Goal: Complete application form: Complete application form

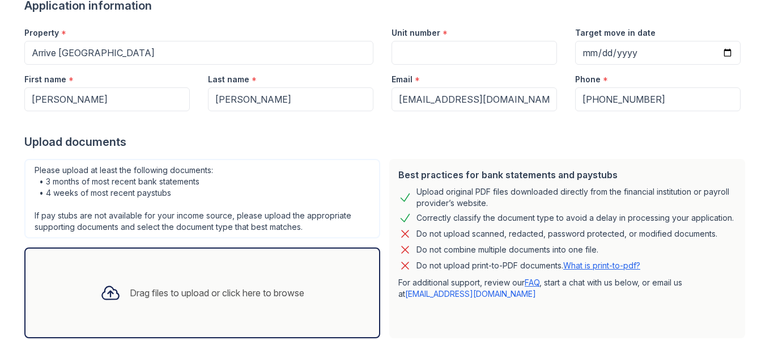
scroll to position [166, 0]
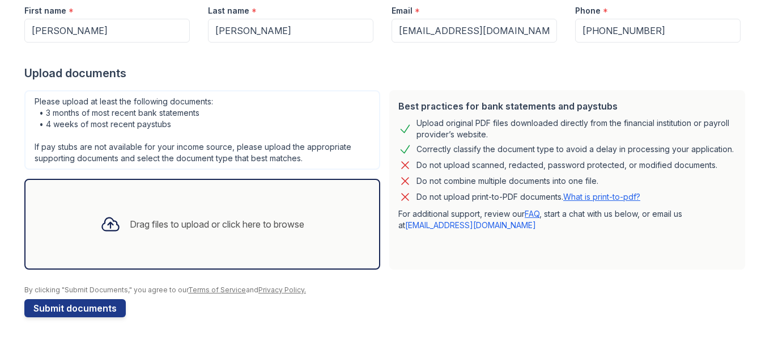
click at [233, 225] on div "Drag files to upload or click here to browse" at bounding box center [217, 224] width 175 height 14
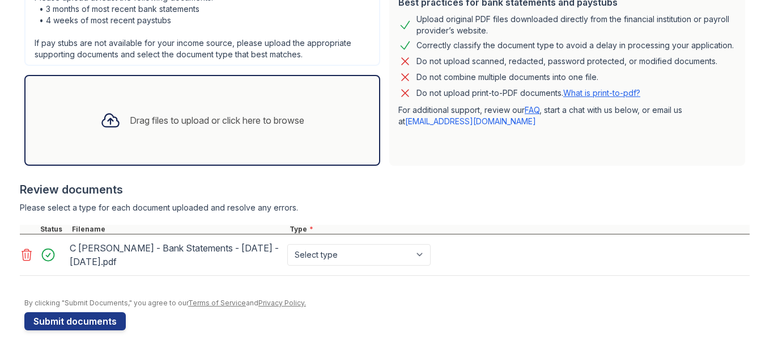
scroll to position [283, 0]
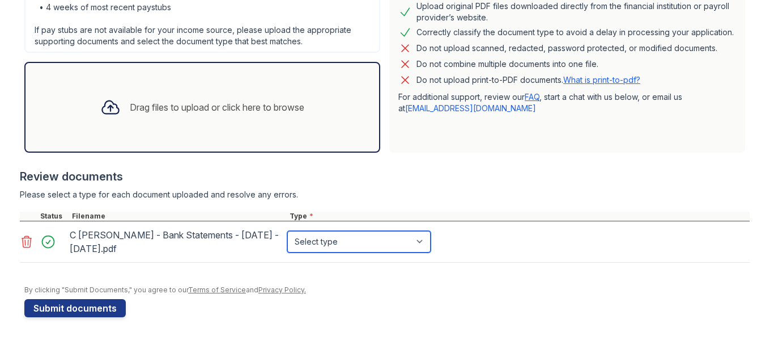
click at [417, 241] on select "Select type Paystub Bank Statement Offer Letter Tax Documents Benefit Award Let…" at bounding box center [358, 242] width 143 height 22
select select "bank_statement"
click at [287, 231] on select "Select type Paystub Bank Statement Offer Letter Tax Documents Benefit Award Let…" at bounding box center [358, 242] width 143 height 22
click at [418, 239] on select "Select type Paystub Bank Statement Offer Letter Tax Documents Benefit Award Let…" at bounding box center [358, 242] width 143 height 22
click at [406, 274] on div at bounding box center [387, 279] width 726 height 11
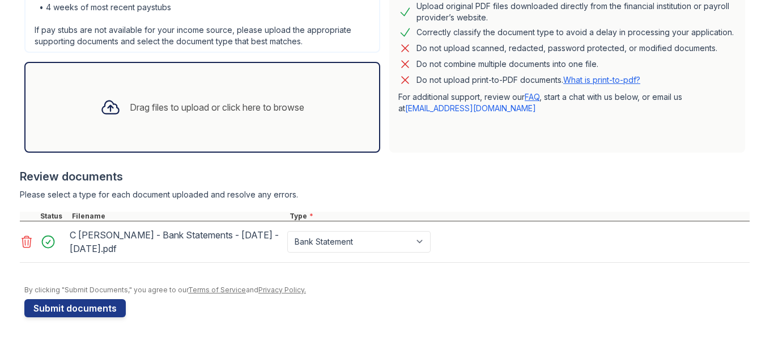
click at [277, 107] on div "Drag files to upload or click here to browse" at bounding box center [217, 107] width 175 height 14
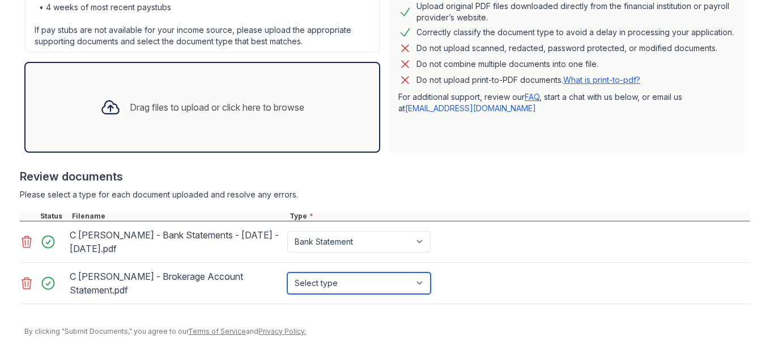
click at [419, 277] on select "Select type Paystub Bank Statement Offer Letter Tax Documents Benefit Award Let…" at bounding box center [358, 283] width 143 height 22
select select "investment_account_statement"
click at [287, 272] on select "Select type Paystub Bank Statement Offer Letter Tax Documents Benefit Award Let…" at bounding box center [358, 283] width 143 height 22
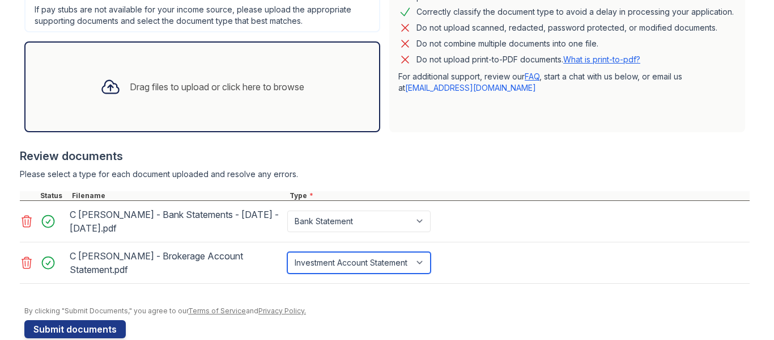
scroll to position [314, 0]
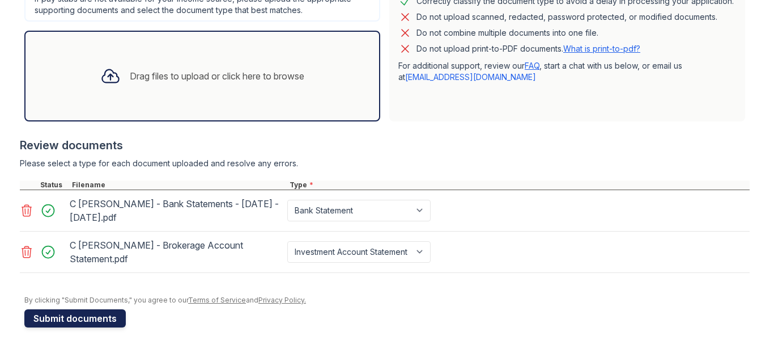
click at [99, 309] on button "Submit documents" at bounding box center [74, 318] width 101 height 18
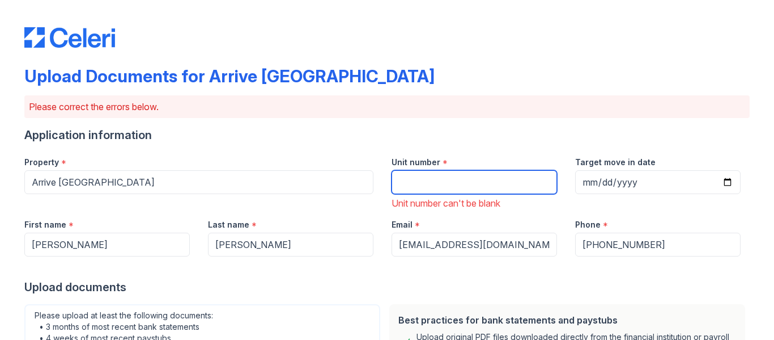
click at [431, 181] on input "Unit number" at bounding box center [475, 182] width 166 height 24
type input "32-107"
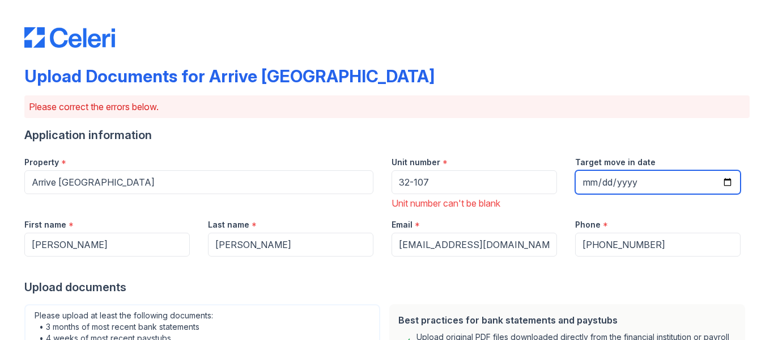
click at [582, 178] on input "Target move in date" at bounding box center [658, 182] width 166 height 24
click at [726, 182] on input "Target move in date" at bounding box center [658, 182] width 166 height 24
type input "[DATE]"
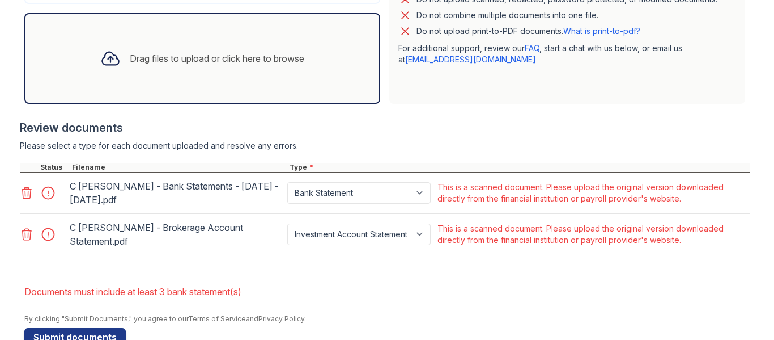
scroll to position [404, 0]
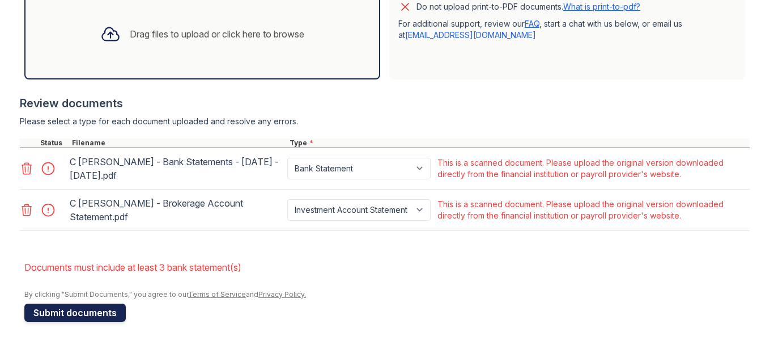
click at [104, 308] on button "Submit documents" at bounding box center [74, 312] width 101 height 18
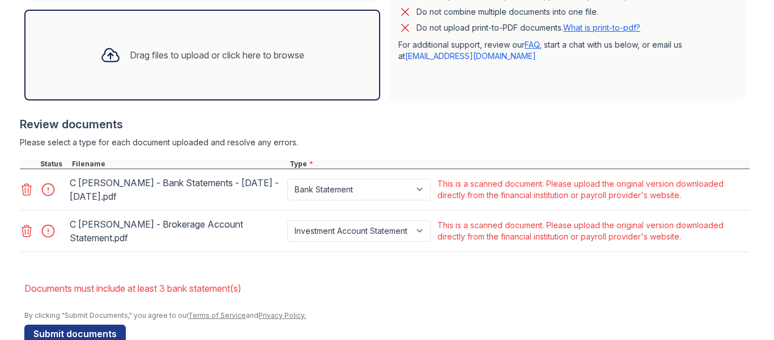
scroll to position [388, 0]
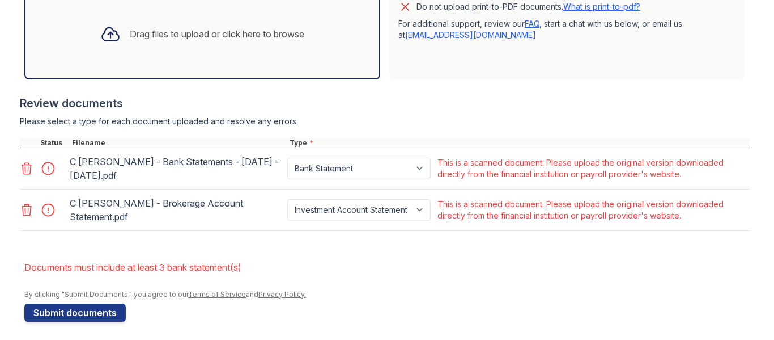
click at [20, 164] on icon at bounding box center [27, 169] width 14 height 14
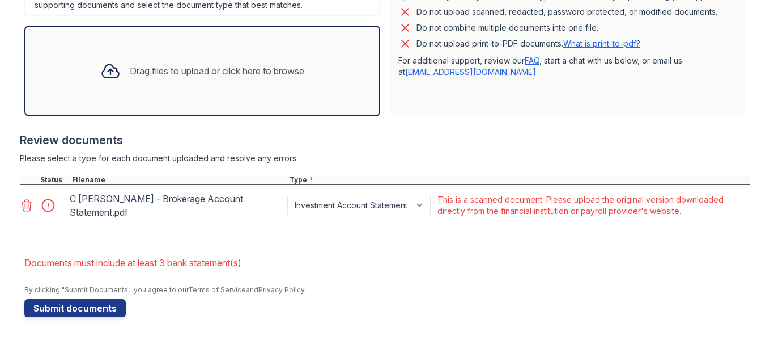
scroll to position [346, 0]
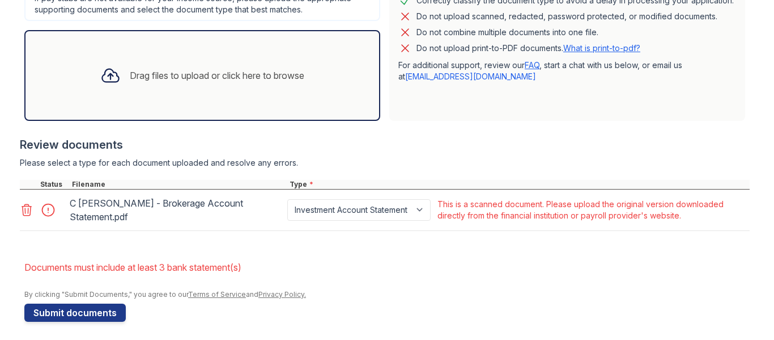
click at [27, 210] on icon at bounding box center [27, 210] width 14 height 14
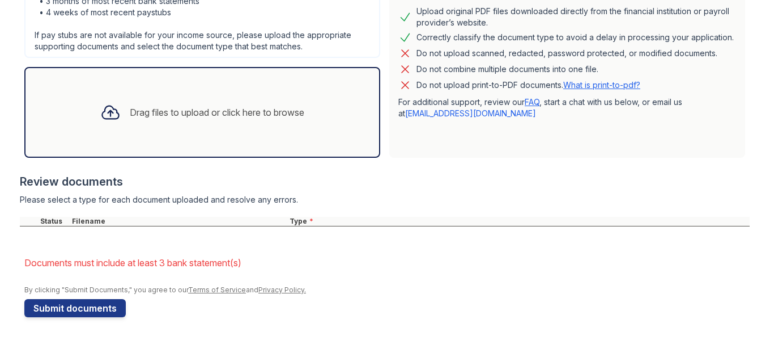
click at [248, 115] on div "Drag files to upload or click here to browse" at bounding box center [217, 112] width 175 height 14
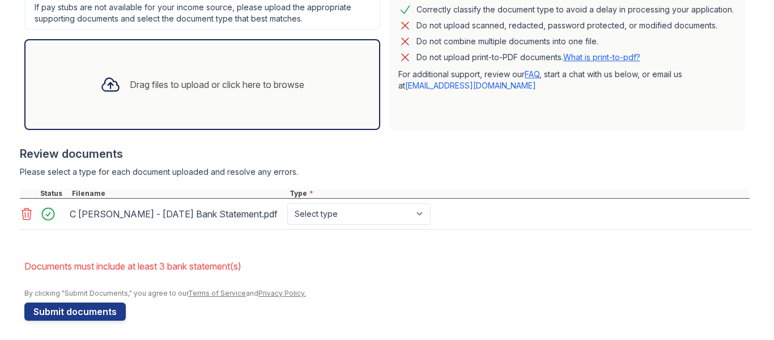
scroll to position [341, 0]
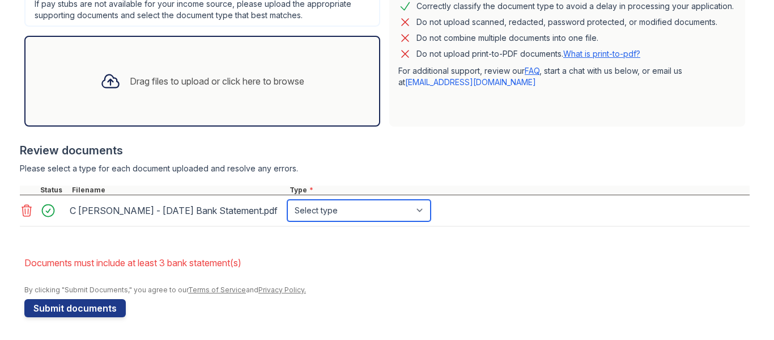
click at [419, 212] on select "Select type Paystub Bank Statement Offer Letter Tax Documents Benefit Award Let…" at bounding box center [358, 211] width 143 height 22
select select "bank_statement"
click at [287, 200] on select "Select type Paystub Bank Statement Offer Letter Tax Documents Benefit Award Let…" at bounding box center [358, 211] width 143 height 22
click at [261, 82] on div "Drag files to upload or click here to browse" at bounding box center [217, 81] width 175 height 14
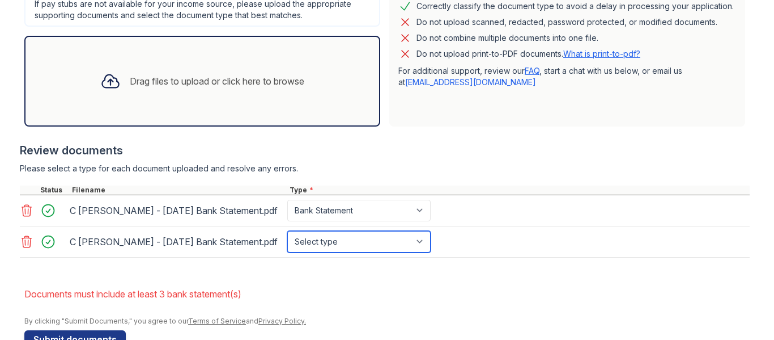
click at [414, 240] on select "Select type Paystub Bank Statement Offer Letter Tax Documents Benefit Award Let…" at bounding box center [358, 242] width 143 height 22
select select "bank_statement"
click at [287, 231] on select "Select type Paystub Bank Statement Offer Letter Tax Documents Benefit Award Let…" at bounding box center [358, 242] width 143 height 22
click at [270, 84] on div "Drag files to upload or click here to browse" at bounding box center [217, 81] width 175 height 14
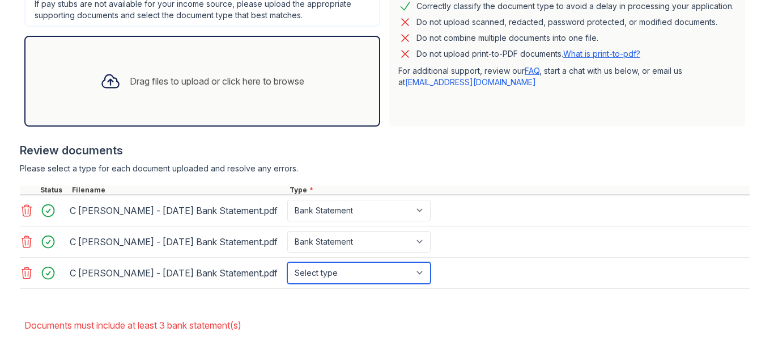
click at [418, 271] on select "Select type Paystub Bank Statement Offer Letter Tax Documents Benefit Award Let…" at bounding box center [358, 273] width 143 height 22
select select "bank_statement"
click at [287, 262] on select "Select type Paystub Bank Statement Offer Letter Tax Documents Benefit Award Let…" at bounding box center [358, 273] width 143 height 22
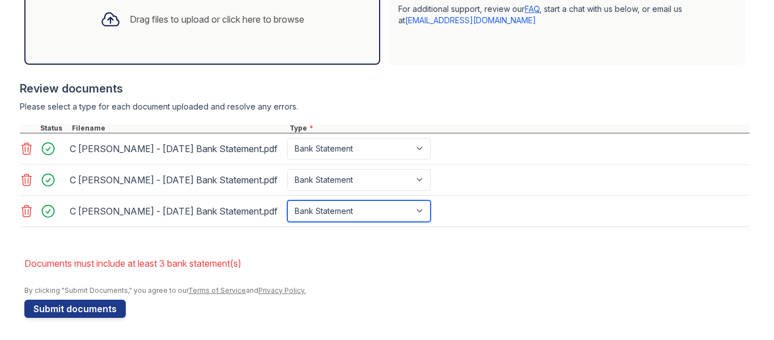
scroll to position [403, 0]
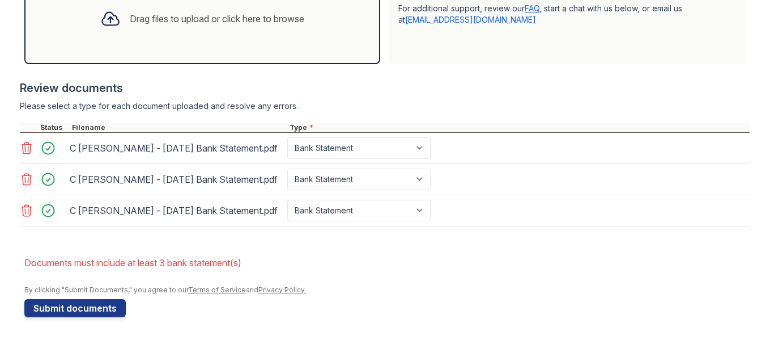
click at [193, 32] on div "Drag files to upload or click here to browse" at bounding box center [202, 18] width 222 height 39
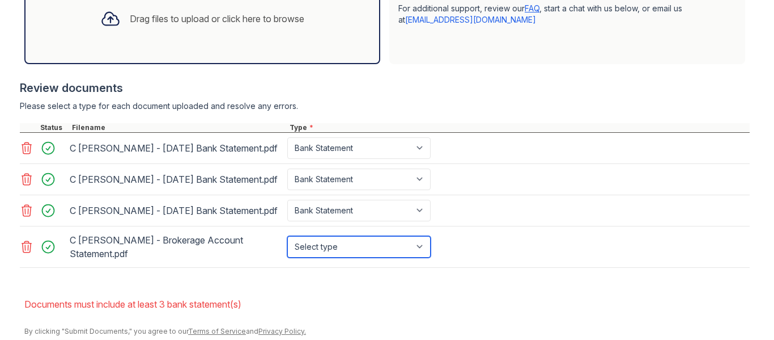
click at [419, 241] on select "Select type Paystub Bank Statement Offer Letter Tax Documents Benefit Award Let…" at bounding box center [358, 247] width 143 height 22
select select "investment_account_statement"
click at [287, 236] on select "Select type Paystub Bank Statement Offer Letter Tax Documents Benefit Award Let…" at bounding box center [358, 247] width 143 height 22
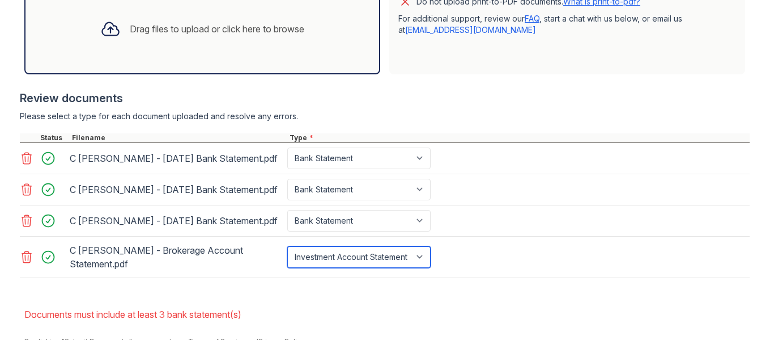
scroll to position [434, 0]
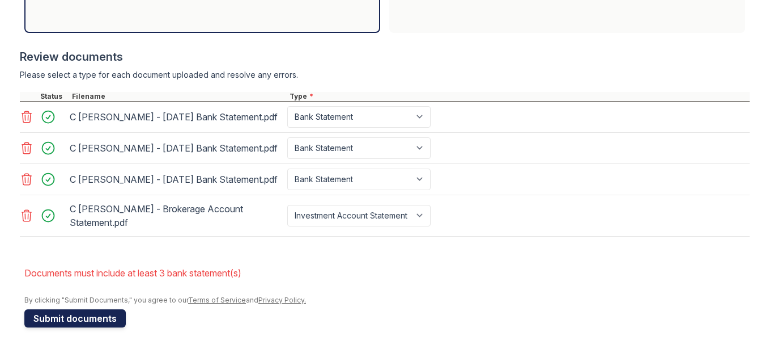
click at [63, 310] on button "Submit documents" at bounding box center [74, 318] width 101 height 18
